Goal: Check status: Check status

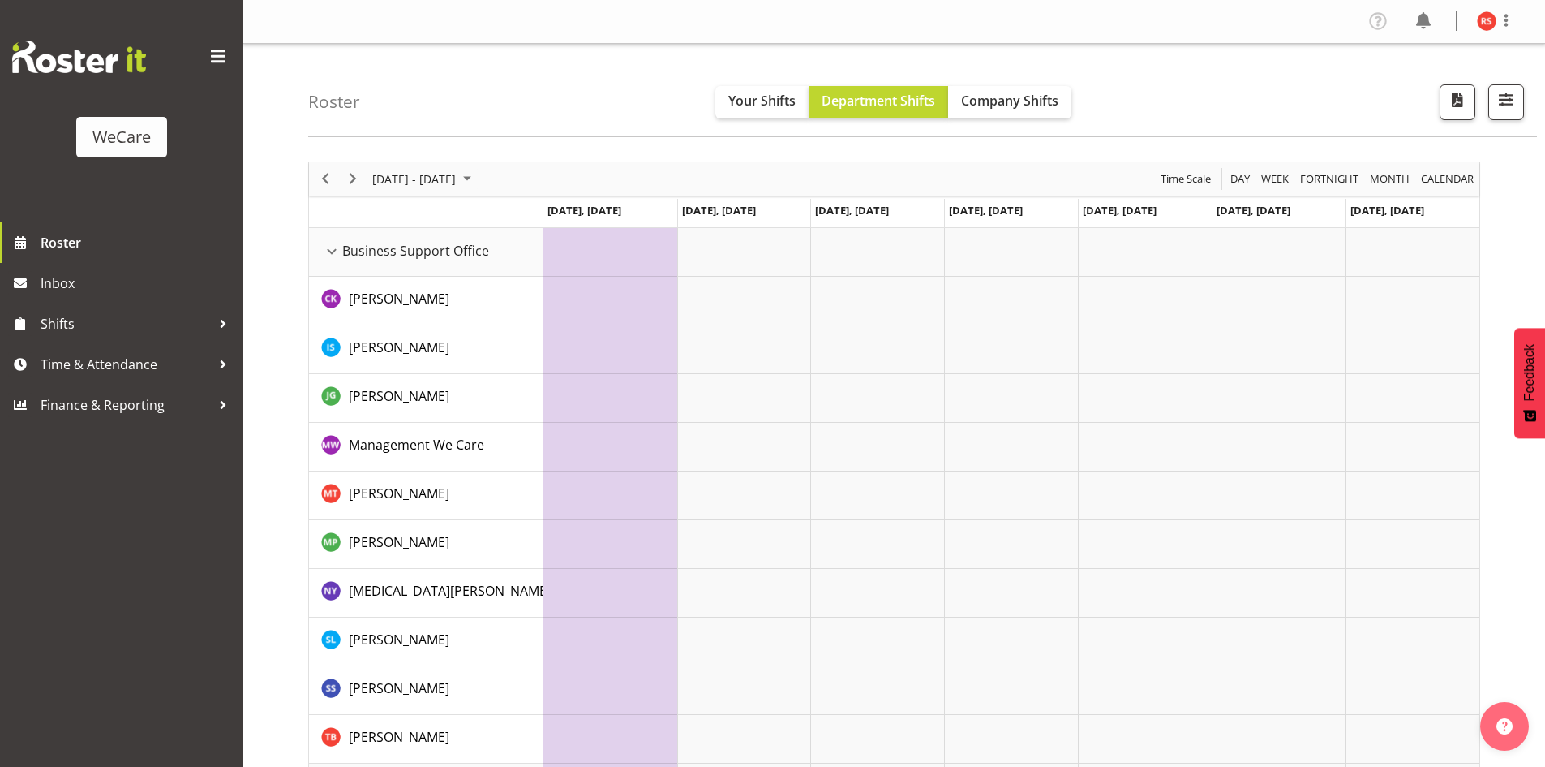
scroll to position [4390, 0]
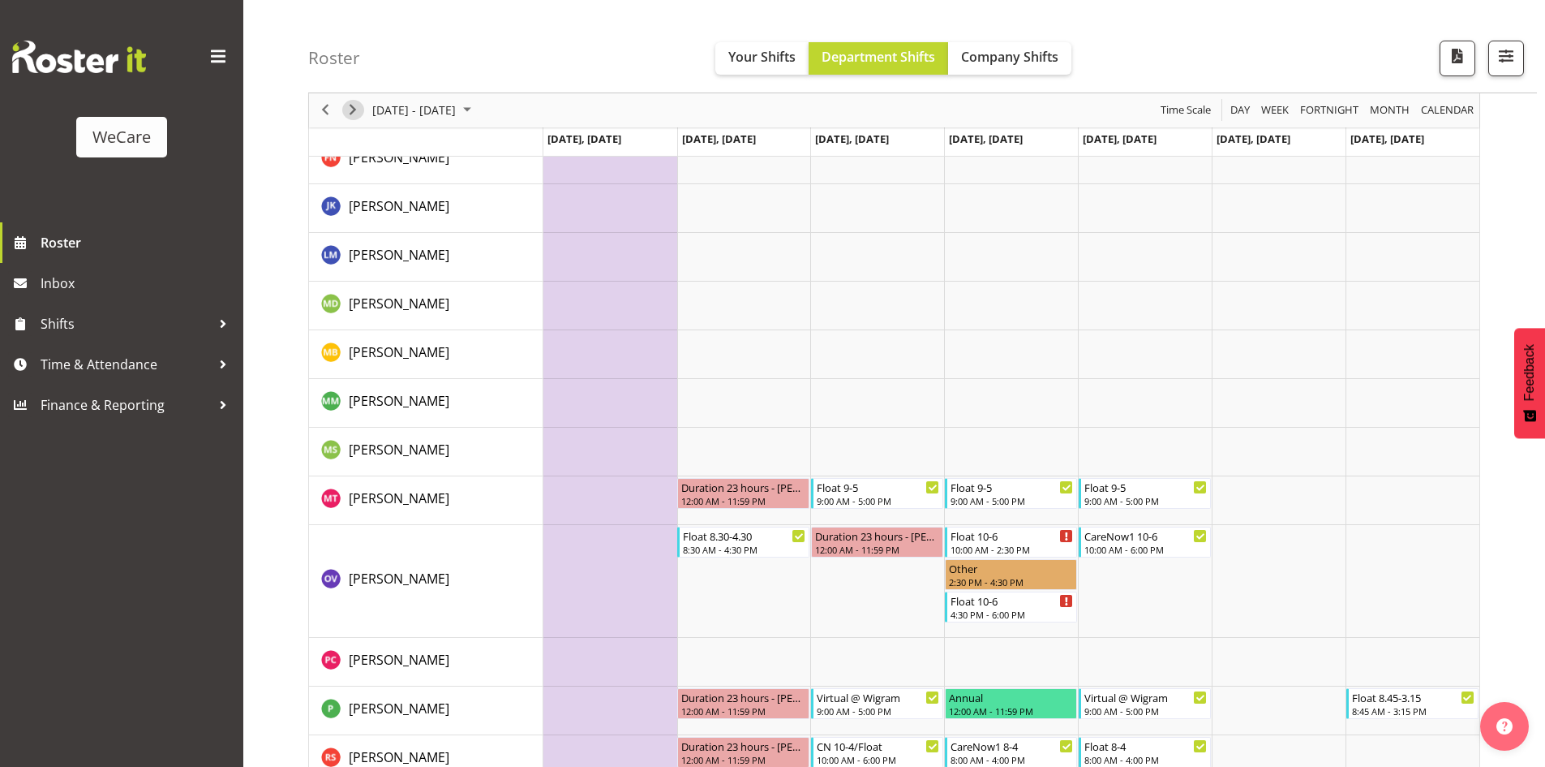
click at [362, 112] on span "Next" at bounding box center [352, 111] width 19 height 20
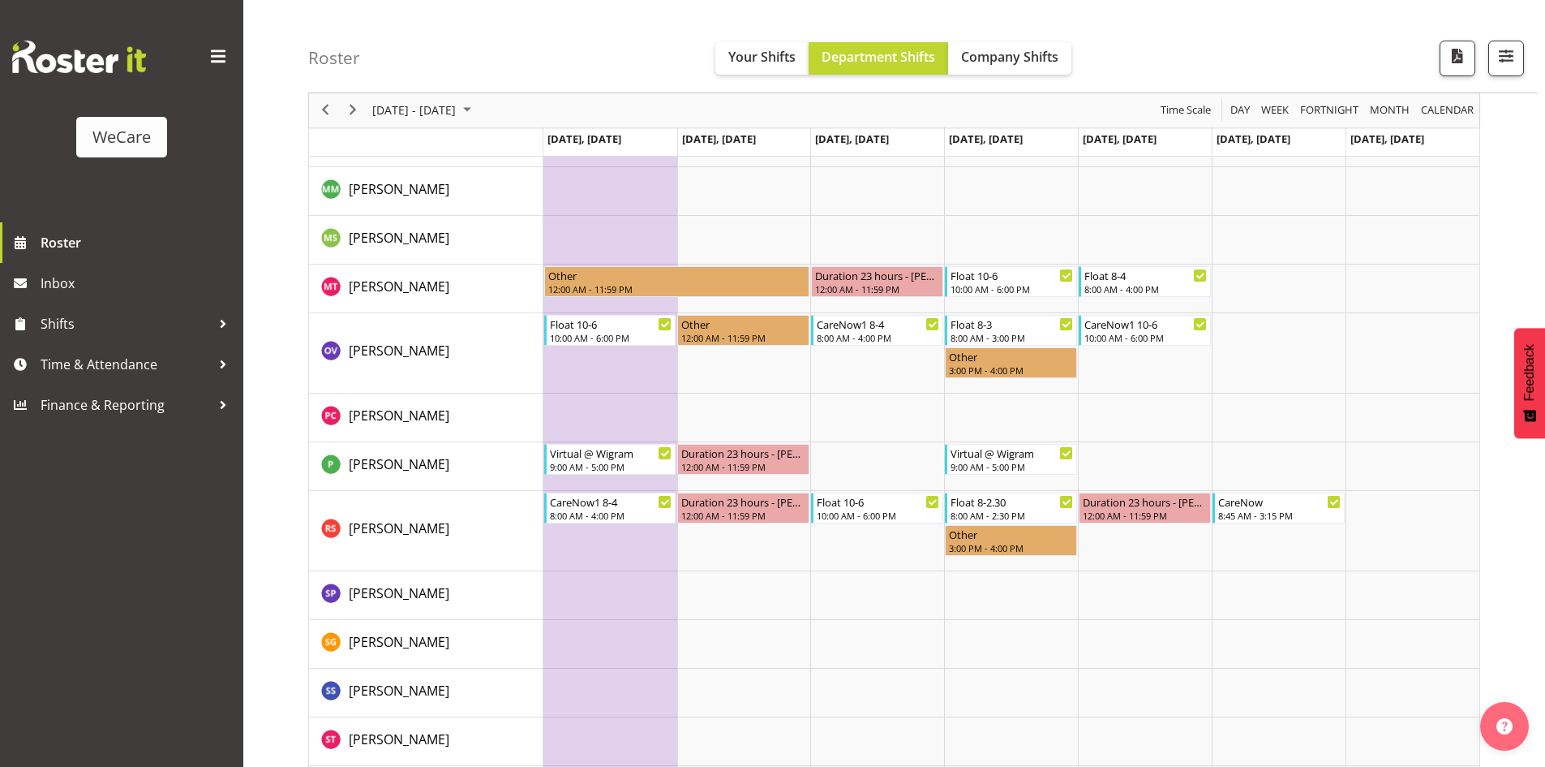
scroll to position [4461, 0]
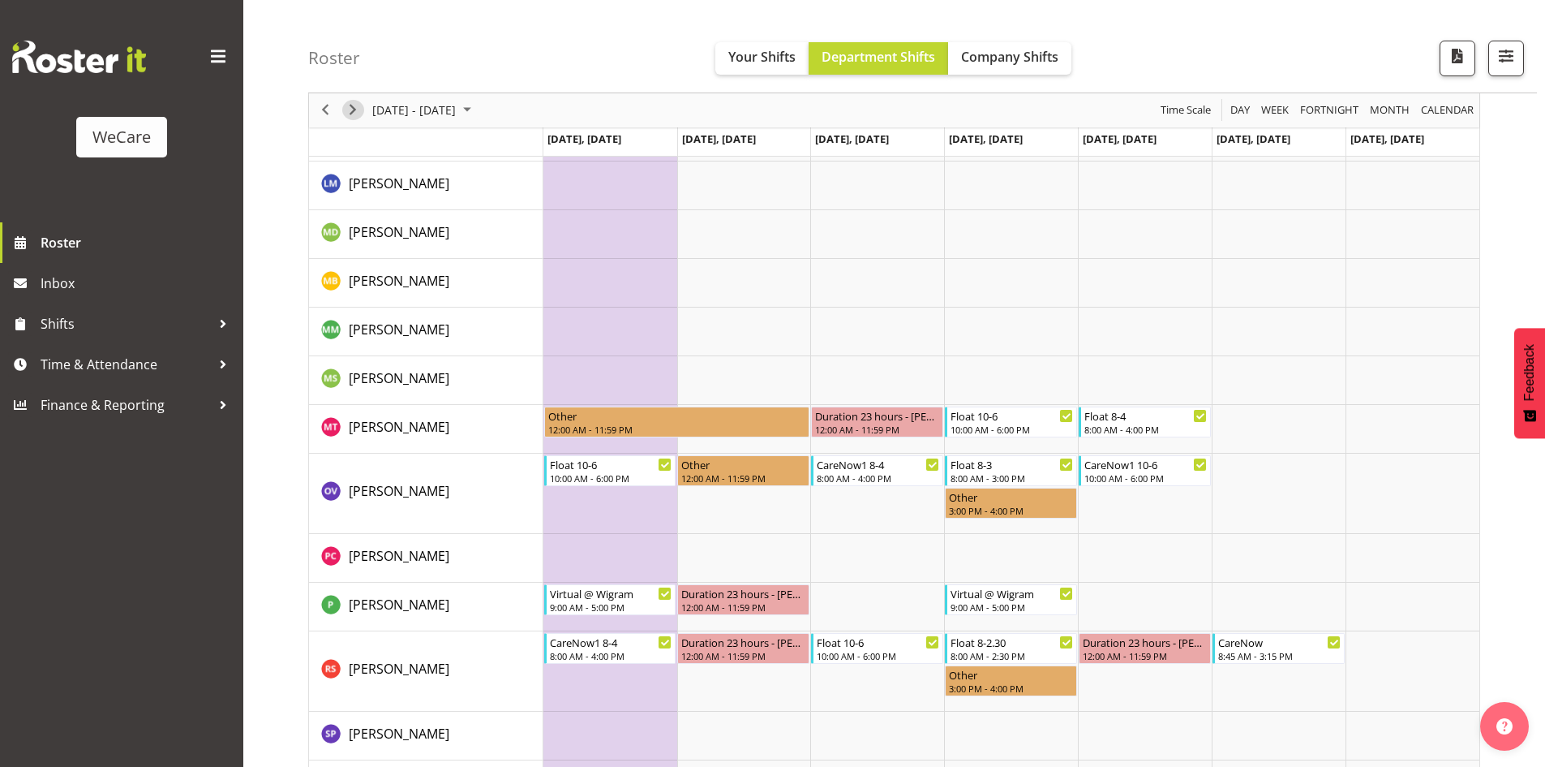
click at [355, 114] on span "Next" at bounding box center [352, 111] width 19 height 20
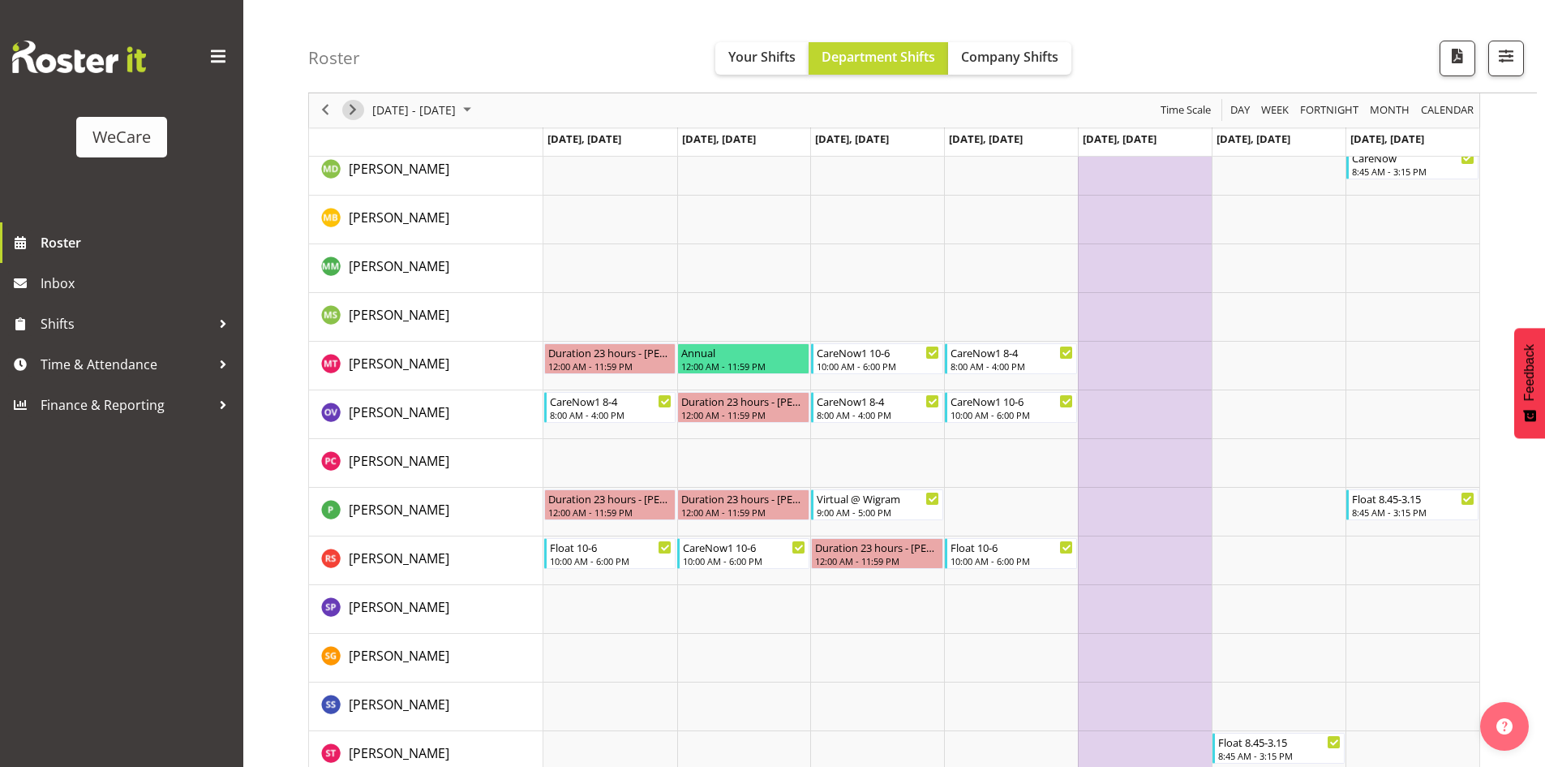
click at [354, 114] on span "Next" at bounding box center [352, 111] width 19 height 20
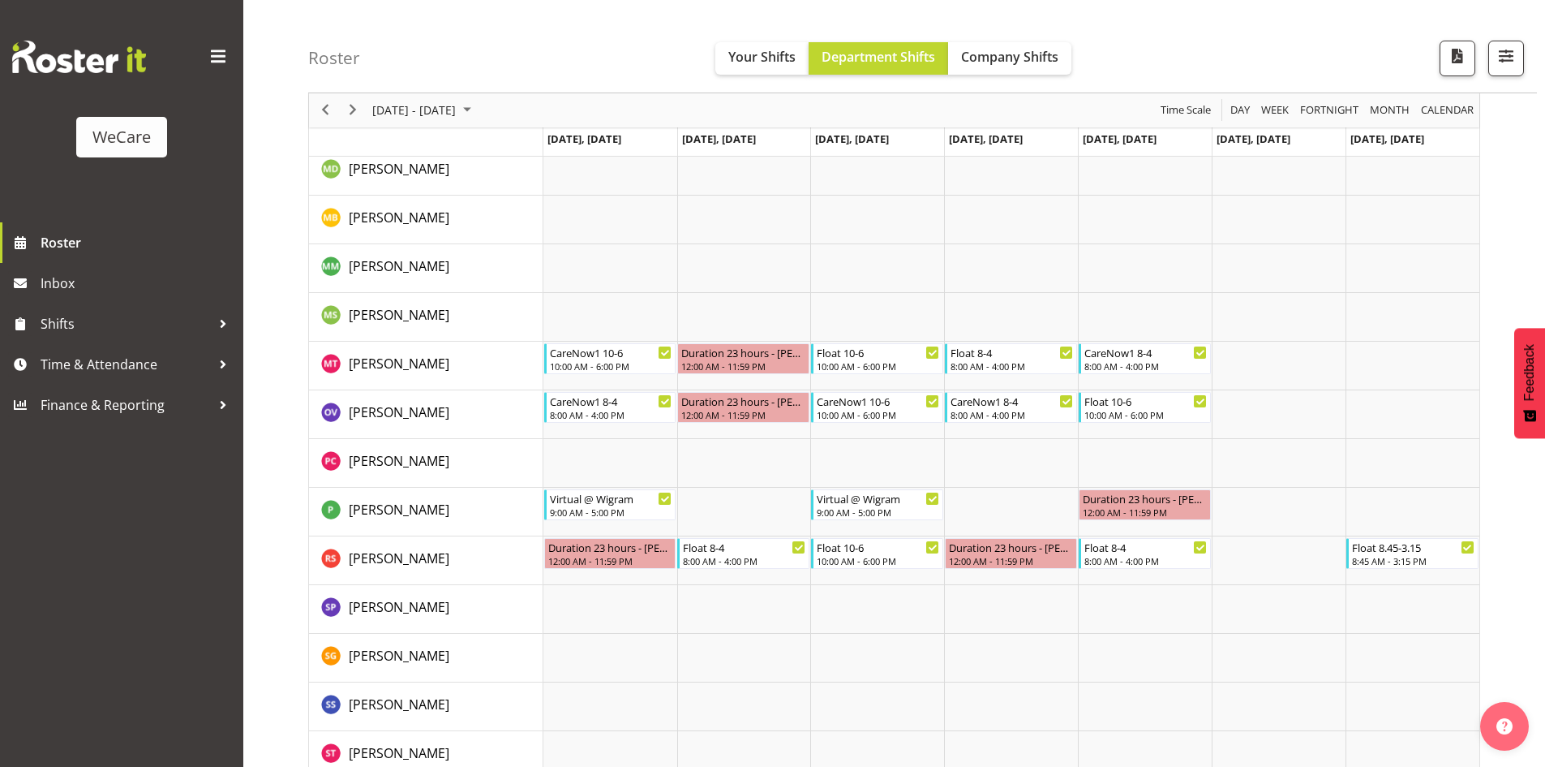
click at [361, 110] on span "Next" at bounding box center [352, 111] width 19 height 20
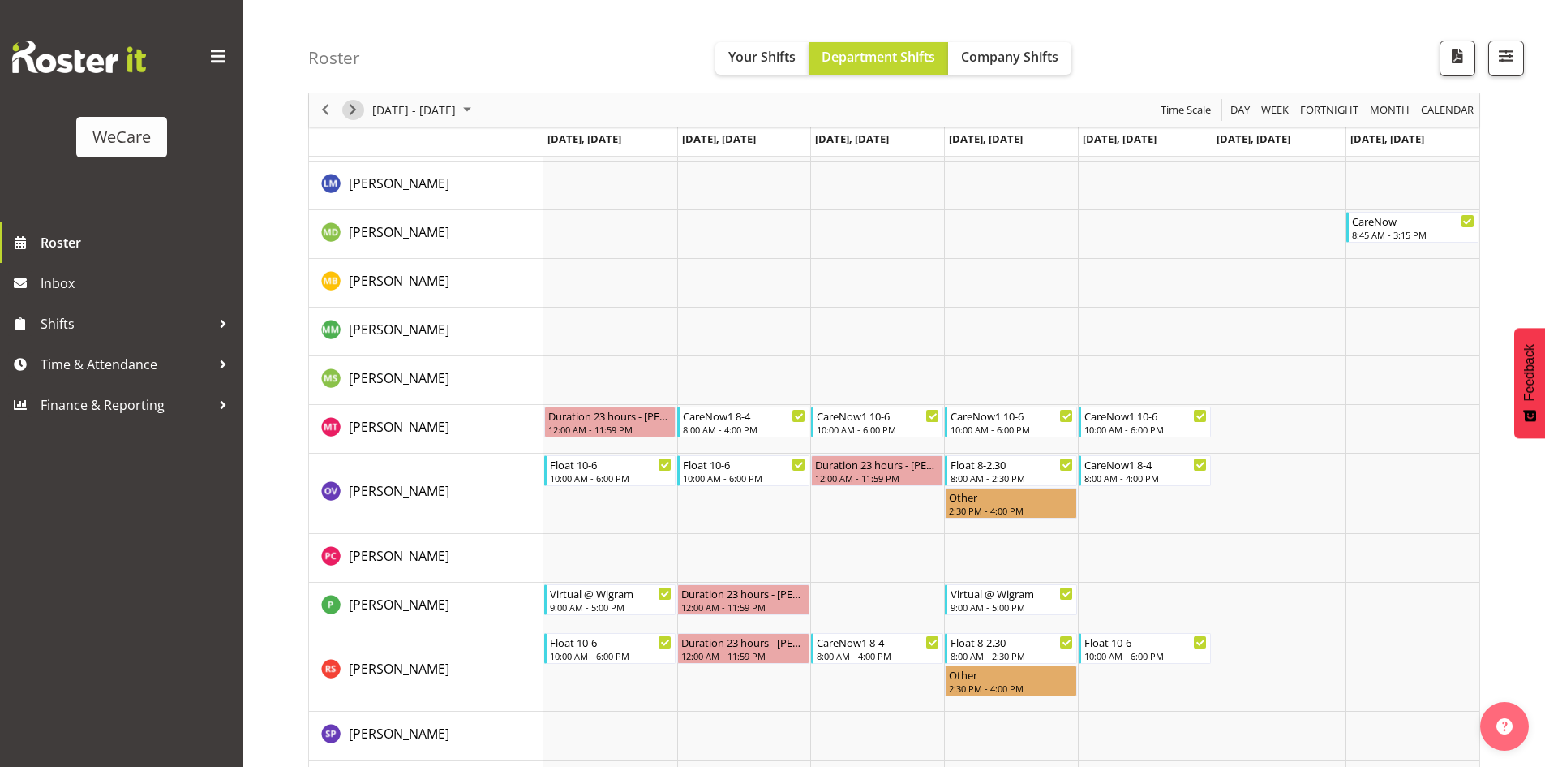
click at [355, 110] on span "Next" at bounding box center [352, 111] width 19 height 20
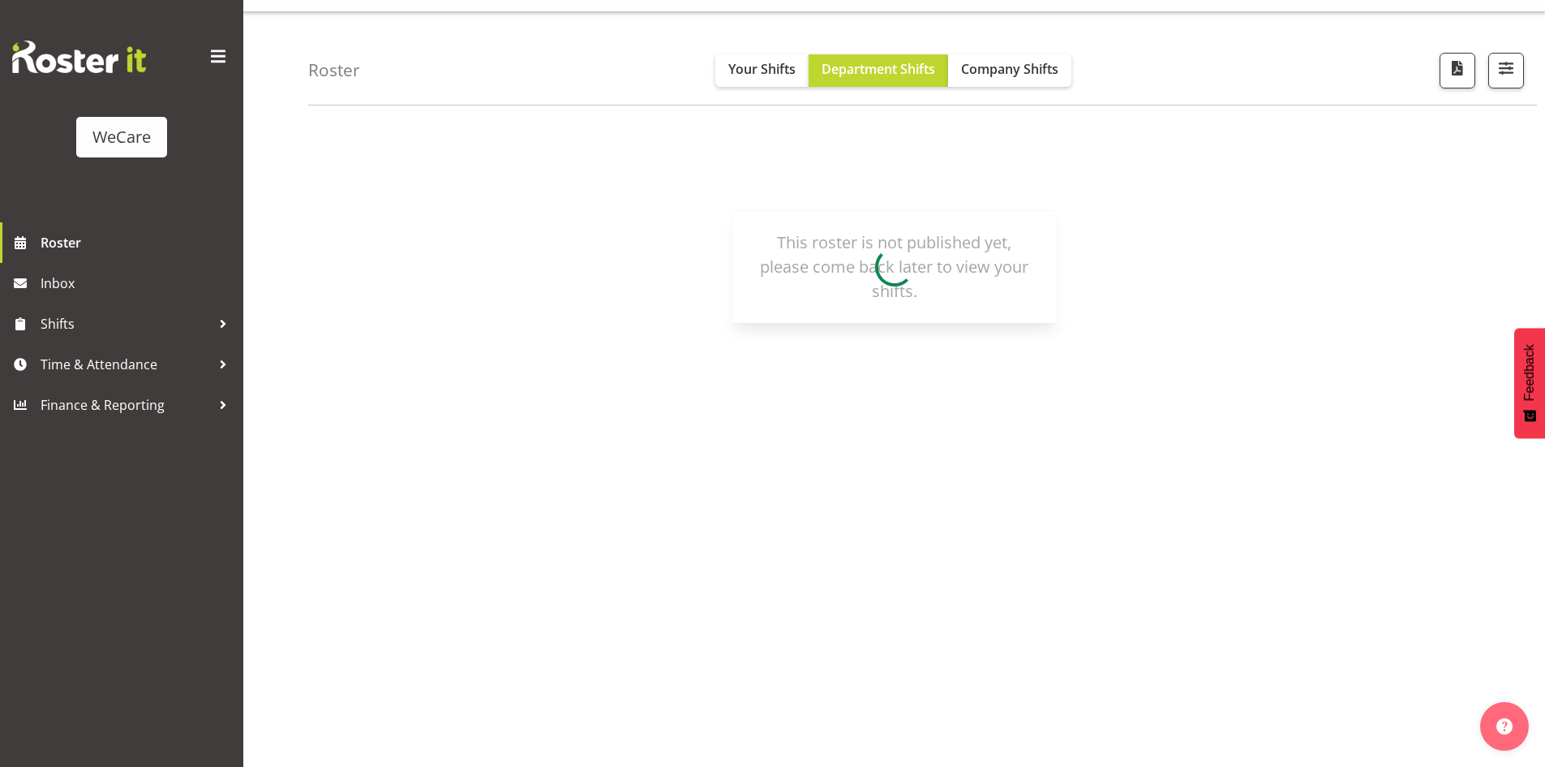
scroll to position [32, 0]
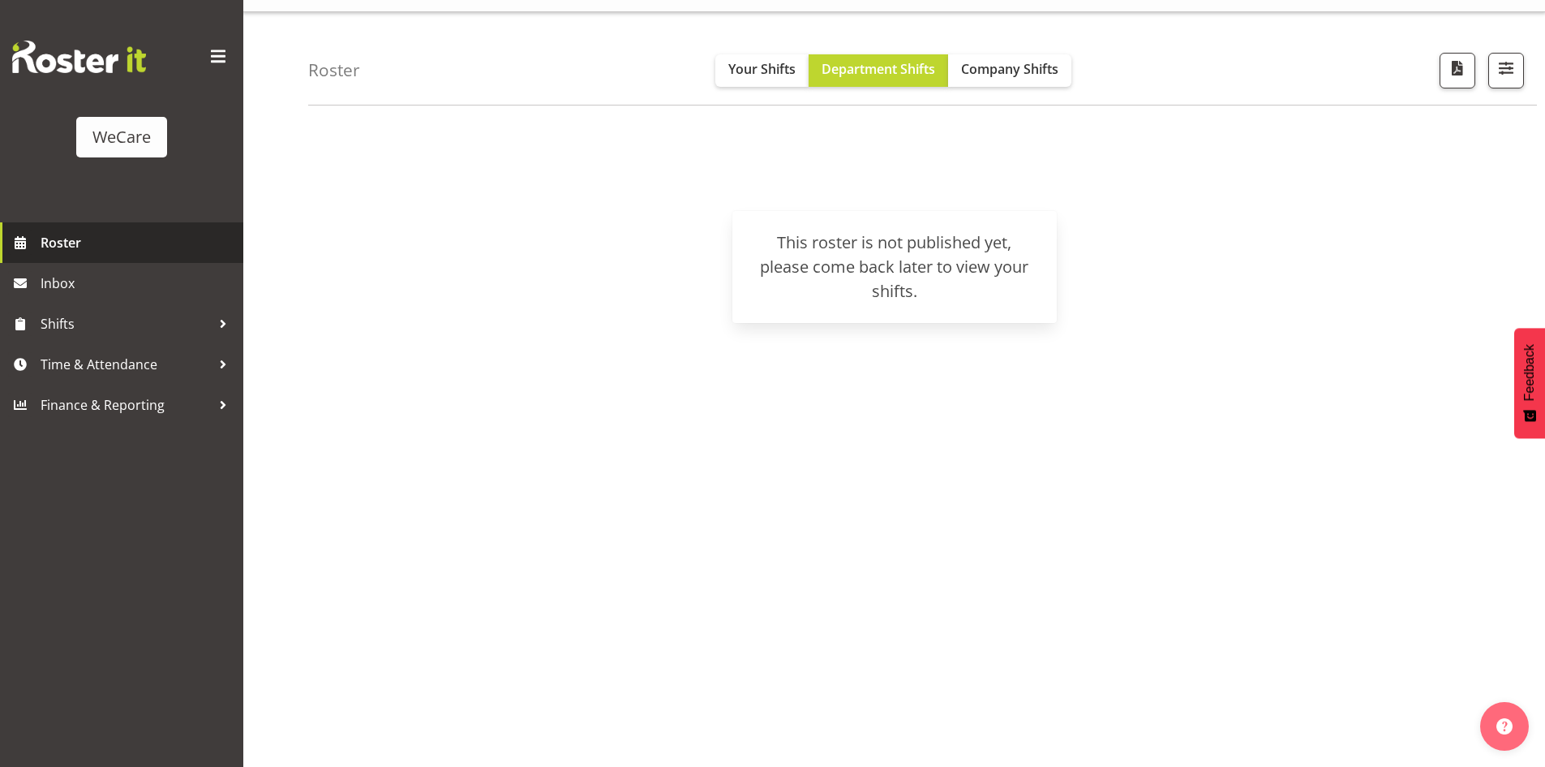
click at [114, 260] on link "Roster" at bounding box center [121, 242] width 243 height 41
